Goal: Task Accomplishment & Management: Manage account settings

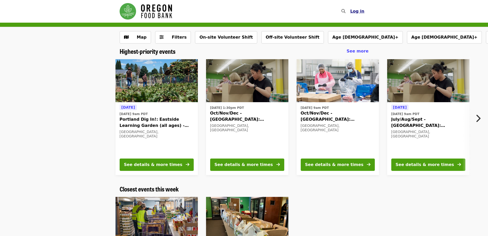
click at [362, 11] on span "Log in" at bounding box center [357, 11] width 14 height 5
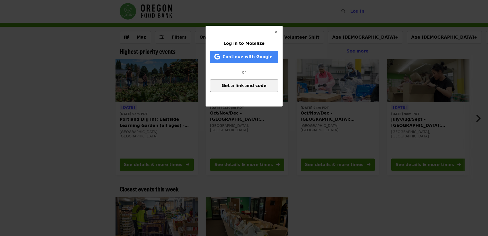
click at [271, 85] on button "Get a link and code" at bounding box center [244, 85] width 68 height 12
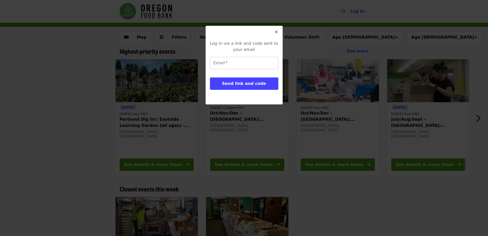
click at [214, 64] on input "Email   *" at bounding box center [244, 63] width 68 height 12
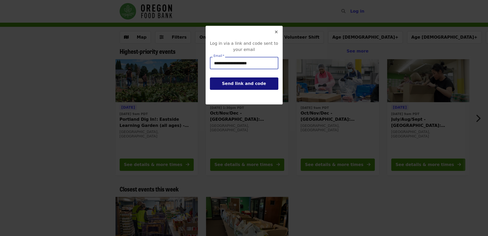
type input "**********"
click at [227, 83] on span "Send link and code" at bounding box center [244, 83] width 44 height 5
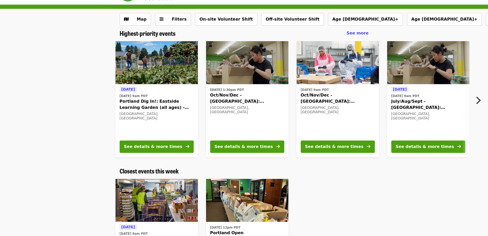
scroll to position [17, 0]
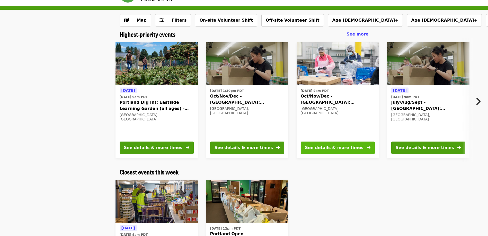
click at [311, 145] on div "See details & more times" at bounding box center [334, 148] width 58 height 6
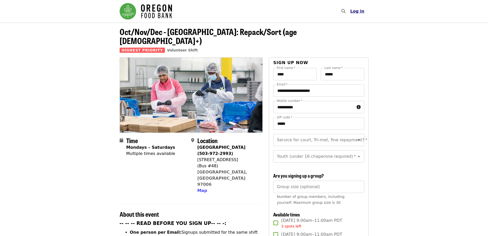
click at [358, 12] on span "Log in" at bounding box center [357, 11] width 14 height 5
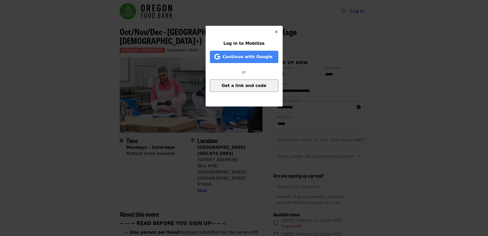
click at [250, 82] on button "Get a link and code" at bounding box center [244, 85] width 68 height 12
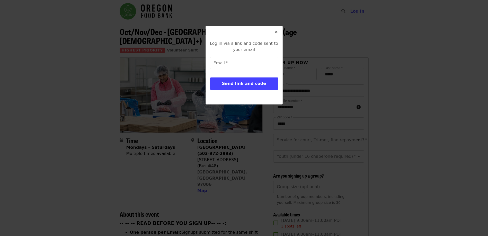
click at [234, 65] on input "Email   *" at bounding box center [244, 63] width 68 height 12
click at [276, 30] on icon "times icon" at bounding box center [276, 32] width 3 height 5
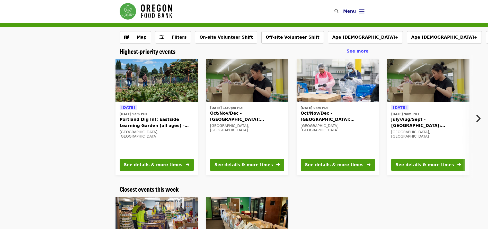
click at [352, 12] on span "Menu" at bounding box center [349, 11] width 13 height 5
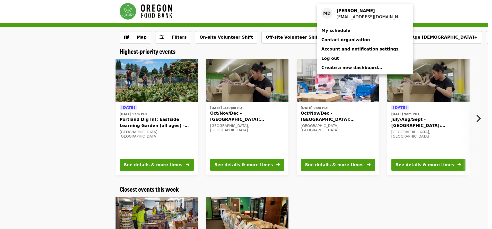
click at [342, 32] on span "My schedule" at bounding box center [335, 30] width 29 height 5
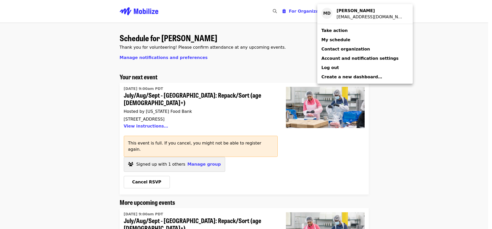
click at [150, 168] on div "Account menu" at bounding box center [246, 114] width 492 height 229
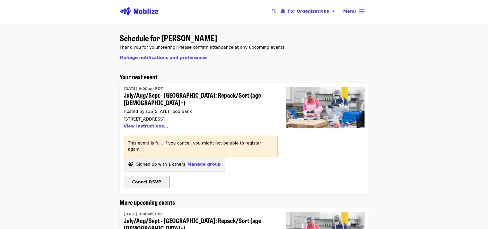
click at [136, 179] on span "Cancel RSVP" at bounding box center [146, 181] width 29 height 5
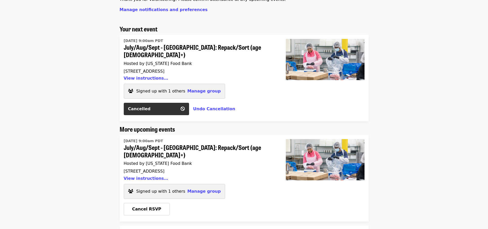
scroll to position [47, 0]
